Goal: Check status

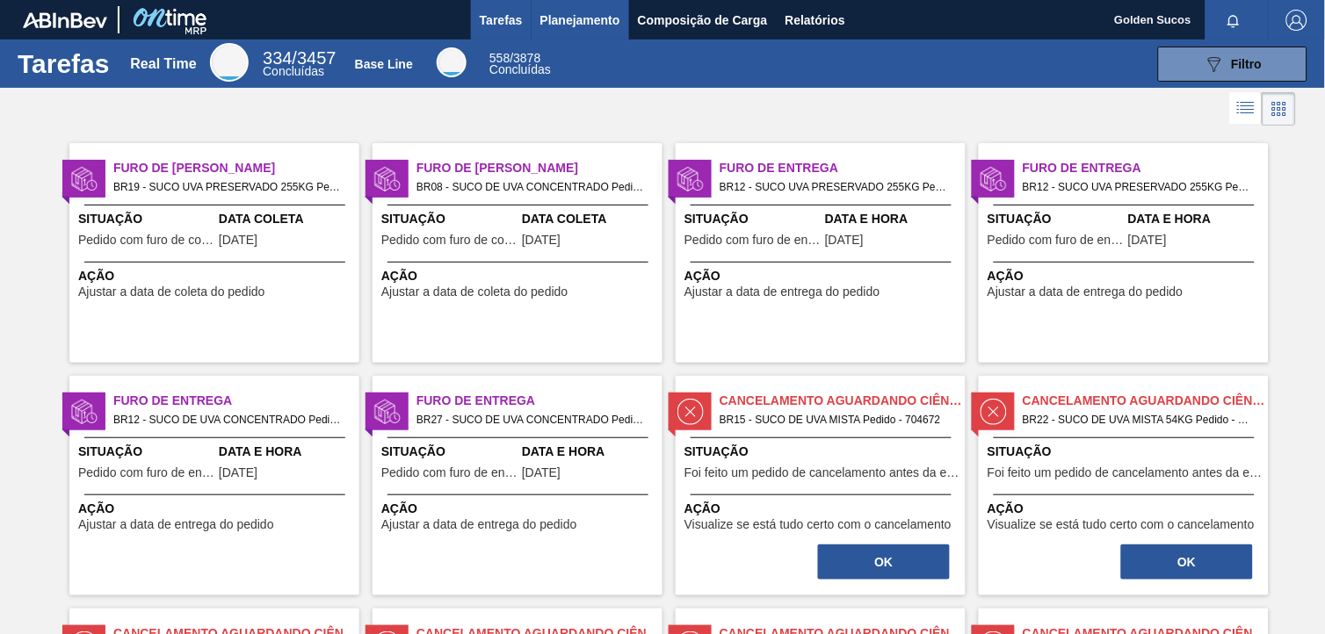
click at [603, 20] on span "Planejamento" at bounding box center [580, 20] width 80 height 21
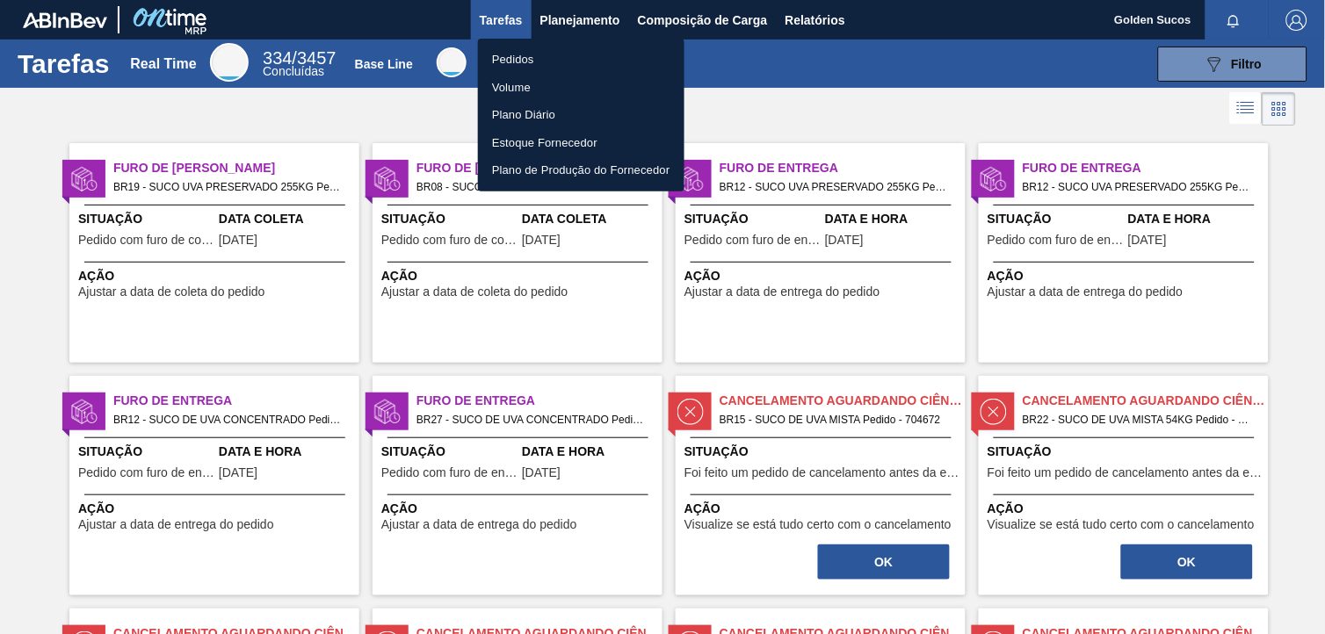
drag, startPoint x: 531, startPoint y: 57, endPoint x: 744, endPoint y: 168, distance: 239.7
click at [532, 57] on li "Pedidos" at bounding box center [581, 60] width 206 height 28
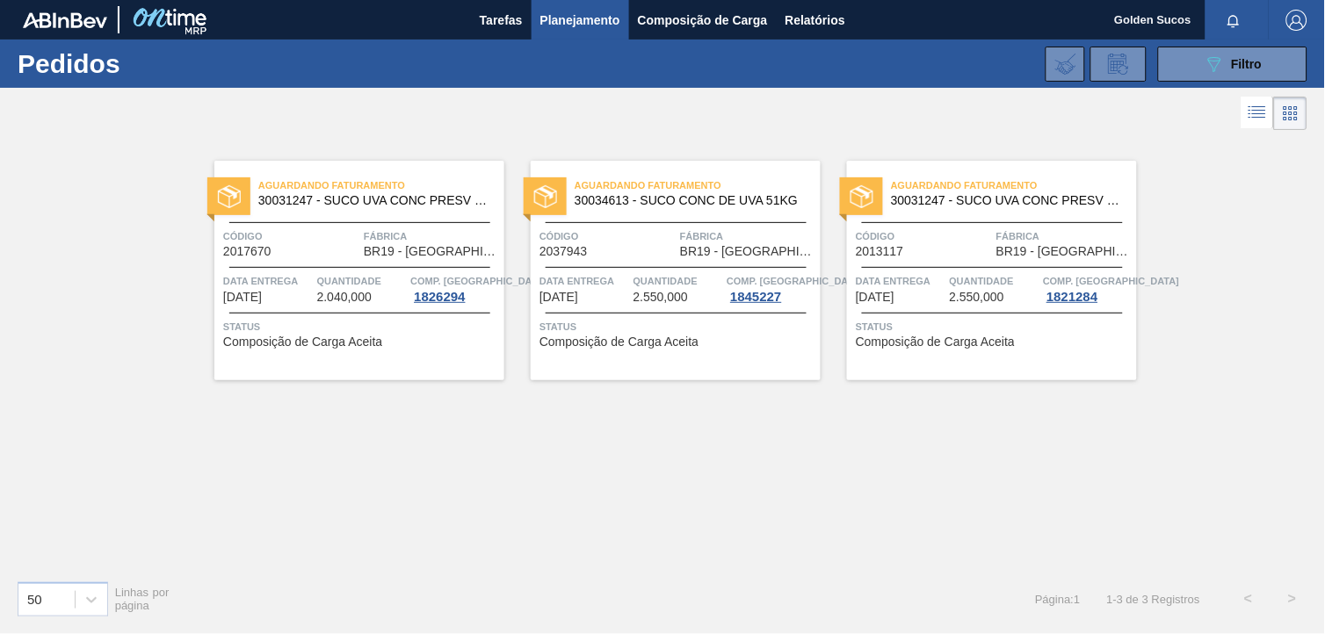
click at [429, 199] on span "30031247 - SUCO UVA CONC PRESV 255KG" at bounding box center [374, 200] width 232 height 13
click at [677, 207] on div "Aguardando Faturamento 30034613 - SUCO CONC DE UVA 51KG" at bounding box center [676, 194] width 290 height 40
click at [953, 203] on span "30031247 - SUCO UVA CONC PRESV 255KG" at bounding box center [1007, 200] width 232 height 13
